Goal: Task Accomplishment & Management: Manage account settings

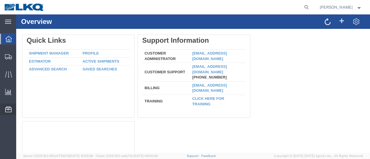
click at [0, 0] on span "Location Appointment" at bounding box center [0, 0] width 0 height 0
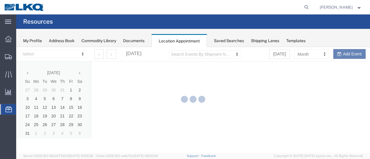
select select "28712"
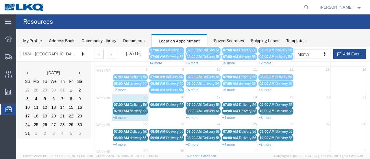
scroll to position [40, 0]
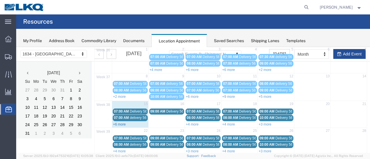
click at [120, 123] on link "+6 more" at bounding box center [119, 125] width 13 height 4
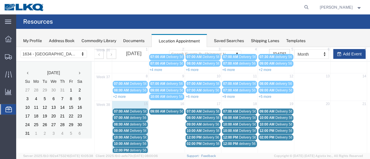
click at [137, 110] on span "Delivery 56439376" at bounding box center [144, 112] width 29 height 4
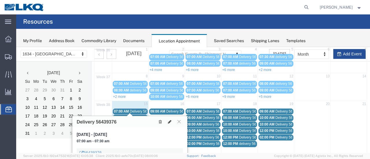
click at [171, 121] on icon at bounding box center [169, 122] width 3 height 4
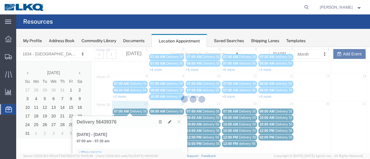
select select "1"
select select
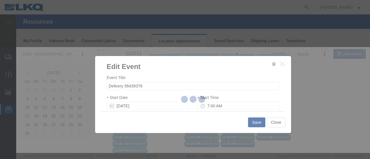
select select
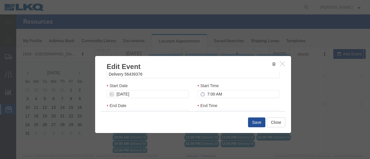
scroll to position [87, 0]
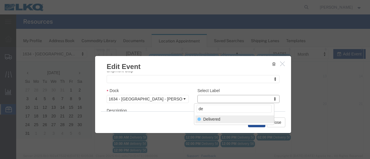
type input "de"
select select "40"
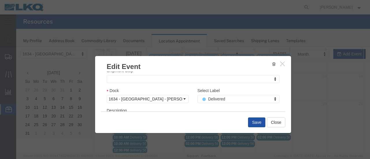
click at [255, 122] on button "Save" at bounding box center [256, 123] width 17 height 10
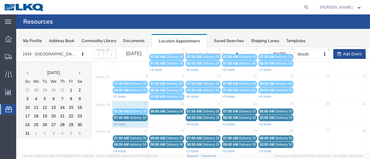
scroll to position [37, 0]
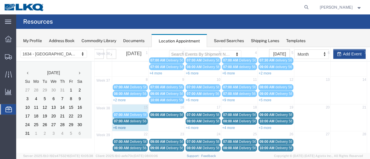
click at [119, 127] on link "+6 more" at bounding box center [119, 128] width 13 height 4
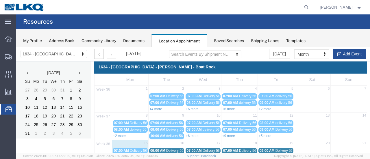
scroll to position [0, 0]
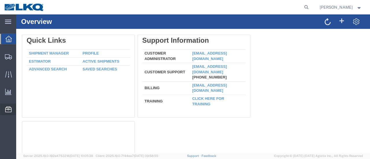
click at [0, 0] on span "Location Appointment" at bounding box center [0, 0] width 0 height 0
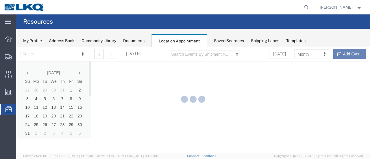
select select "28712"
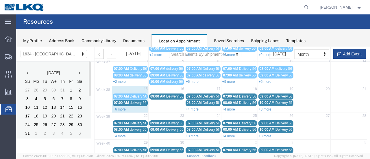
scroll to position [58, 0]
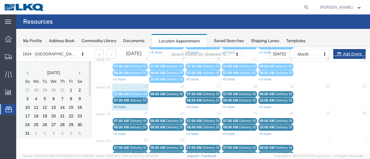
click at [118, 105] on link "+6 more" at bounding box center [119, 107] width 13 height 4
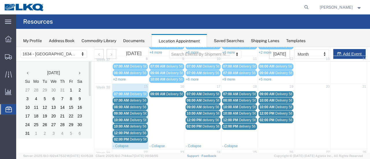
click at [136, 132] on span "delivery 56777291" at bounding box center [144, 133] width 28 height 4
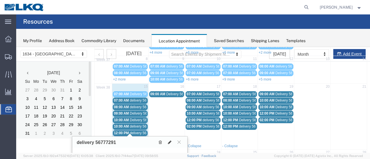
click at [170, 140] on icon at bounding box center [169, 142] width 3 height 4
select select "1"
select select
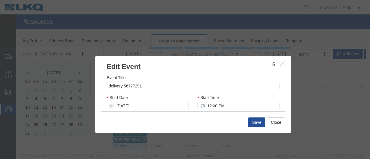
select select
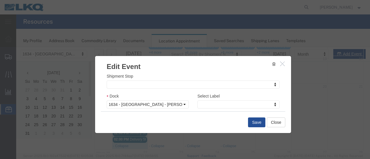
scroll to position [87, 0]
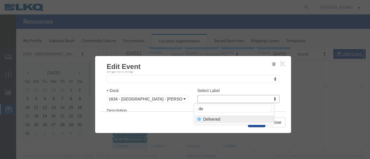
type input "de"
select select "40"
click at [254, 123] on button "Save" at bounding box center [256, 123] width 17 height 10
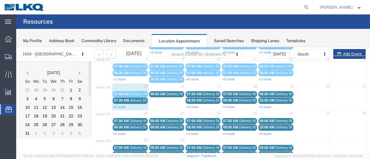
scroll to position [37, 0]
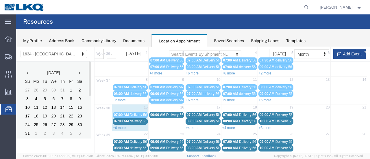
click at [140, 120] on span "delivery 56779309" at bounding box center [144, 121] width 28 height 4
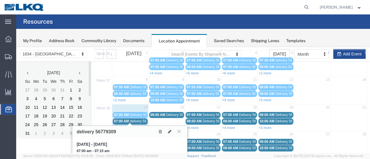
click at [179, 132] on icon at bounding box center [178, 131] width 3 height 3
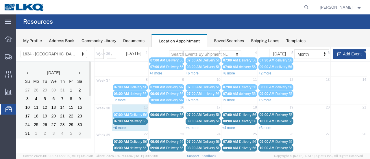
click at [117, 126] on link "+6 more" at bounding box center [119, 128] width 13 height 4
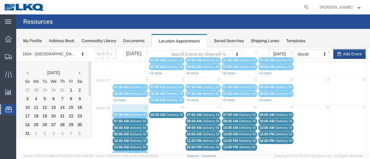
click at [136, 126] on span "delivery 56719051" at bounding box center [144, 128] width 28 height 4
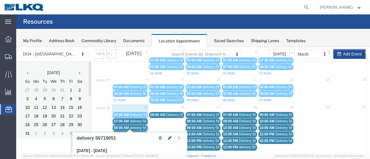
click at [170, 137] on icon at bounding box center [169, 138] width 3 height 4
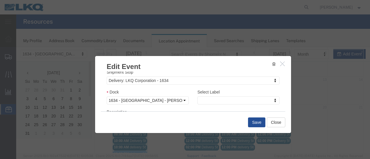
scroll to position [87, 0]
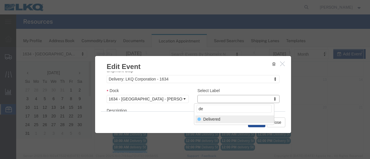
type input "de"
select select "40"
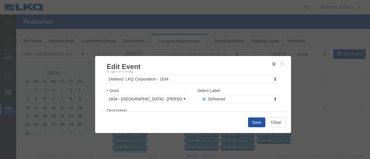
click at [254, 122] on button "Save" at bounding box center [256, 123] width 17 height 10
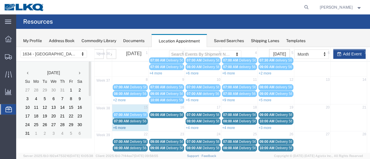
click at [118, 126] on link "+6 more" at bounding box center [119, 128] width 13 height 4
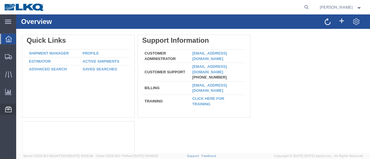
click at [0, 0] on span "Location Appointment" at bounding box center [0, 0] width 0 height 0
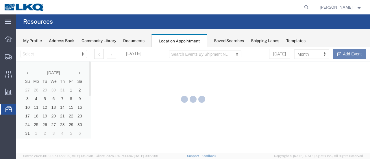
select select "28712"
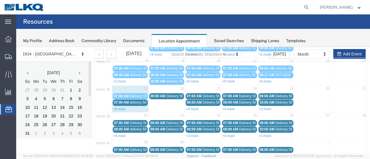
scroll to position [58, 0]
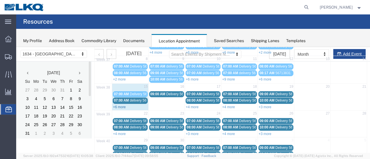
click at [117, 105] on link "+6 more" at bounding box center [119, 107] width 13 height 4
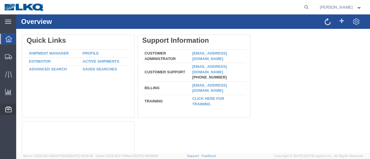
click at [0, 0] on span "Location Appointment" at bounding box center [0, 0] width 0 height 0
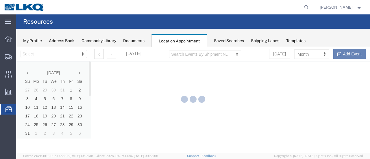
select select "28712"
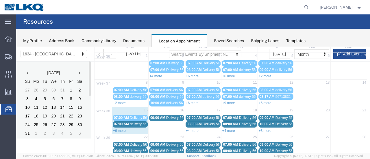
scroll to position [87, 0]
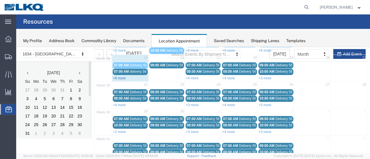
click at [118, 76] on link "+6 more" at bounding box center [119, 78] width 13 height 4
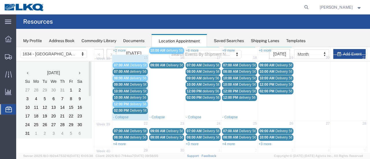
click at [136, 70] on span "delivery 56779309" at bounding box center [144, 72] width 28 height 4
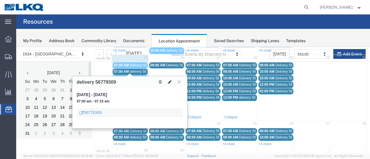
click at [169, 81] on icon at bounding box center [169, 82] width 3 height 4
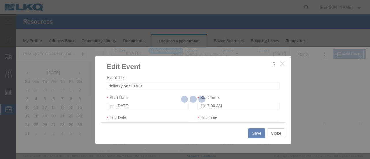
select select
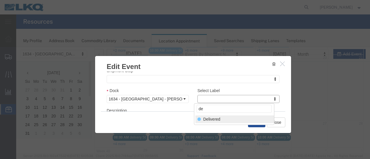
type input "de"
select select "40"
click at [256, 122] on button "Save" at bounding box center [256, 123] width 17 height 10
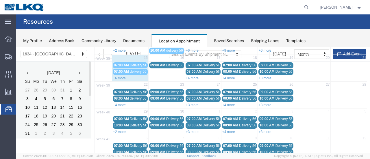
scroll to position [37, 0]
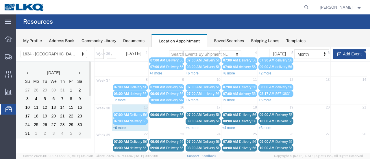
click at [117, 126] on link "+6 more" at bounding box center [119, 128] width 13 height 4
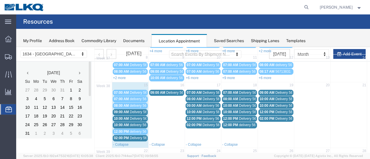
scroll to position [66, 0]
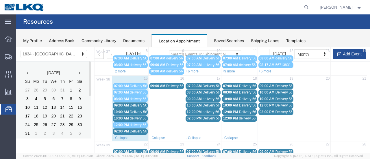
click at [139, 104] on span "Delivery 56383301" at bounding box center [144, 105] width 29 height 4
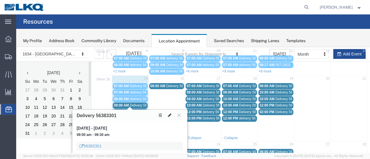
click at [170, 114] on icon at bounding box center [169, 115] width 3 height 4
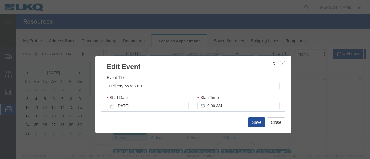
scroll to position [87, 0]
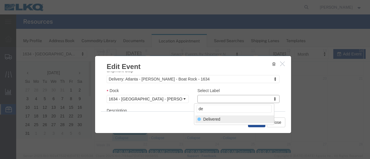
type input "de"
select select "40"
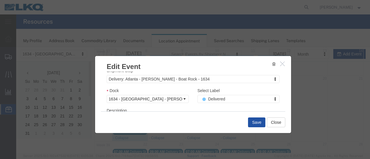
click at [256, 121] on button "Save" at bounding box center [256, 123] width 17 height 10
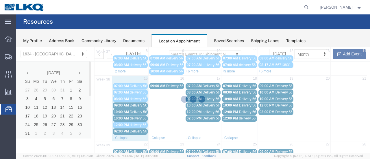
scroll to position [37, 0]
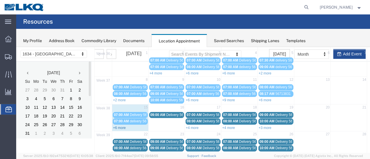
click at [117, 127] on link "+6 more" at bounding box center [119, 128] width 13 height 4
